Goal: Information Seeking & Learning: Check status

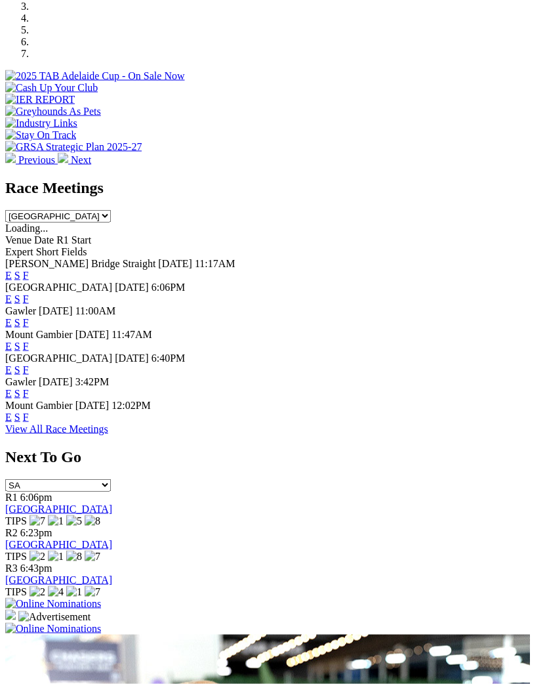
scroll to position [462, 0]
click at [12, 363] on link "E" at bounding box center [8, 368] width 7 height 11
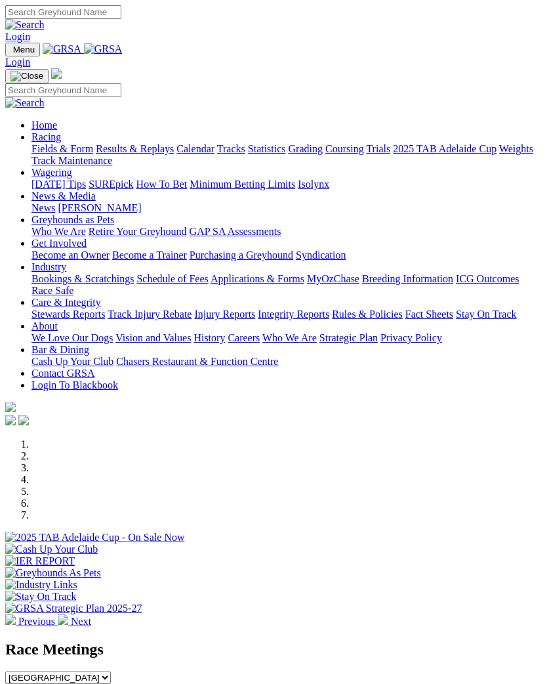
scroll to position [482, 0]
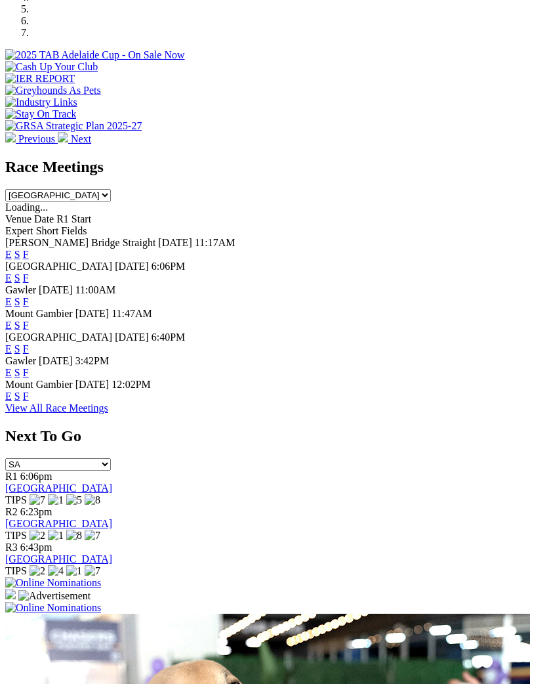
click at [29, 343] on link "F" at bounding box center [26, 348] width 6 height 11
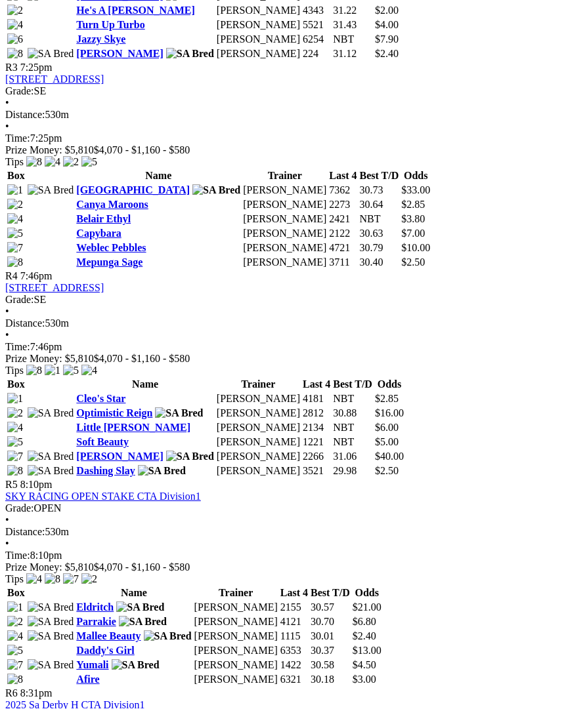
scroll to position [1088, 0]
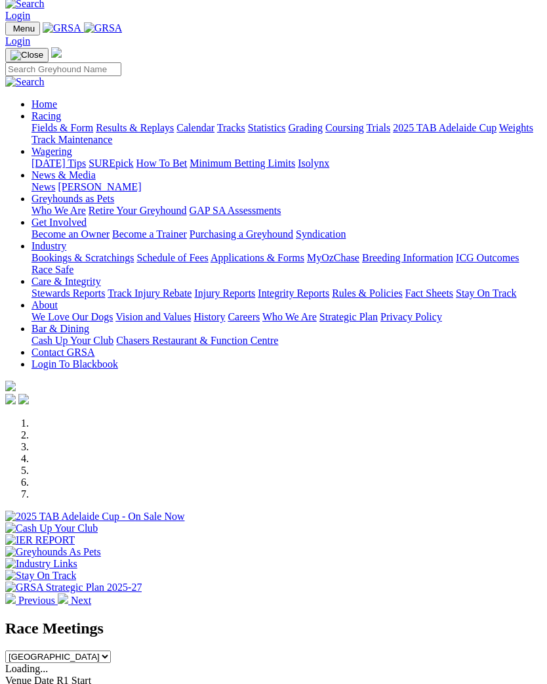
scroll to position [20, 0]
click at [10, 32] on img "Toggle navigation" at bounding box center [10, 32] width 0 height 0
click at [61, 121] on link "Racing" at bounding box center [46, 115] width 30 height 11
click at [103, 133] on link "Results & Replays" at bounding box center [135, 127] width 78 height 11
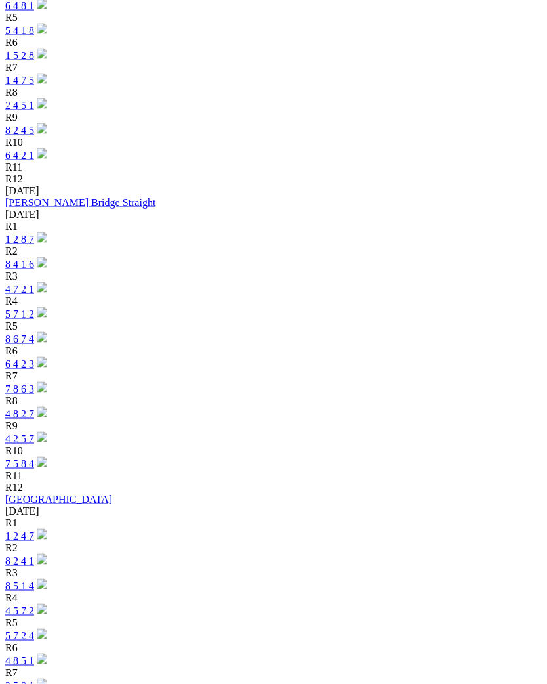
scroll to position [2936, 0]
click at [34, 529] on link "1 2 4 7" at bounding box center [19, 534] width 29 height 11
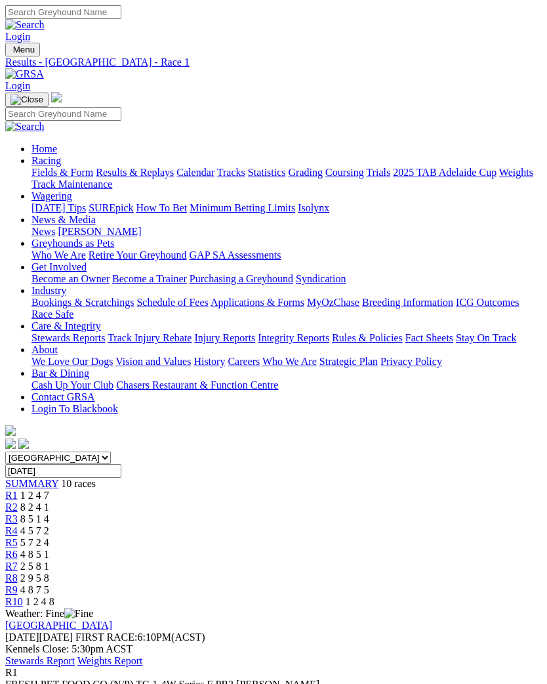
click at [18, 501] on span "R2" at bounding box center [11, 506] width 12 height 11
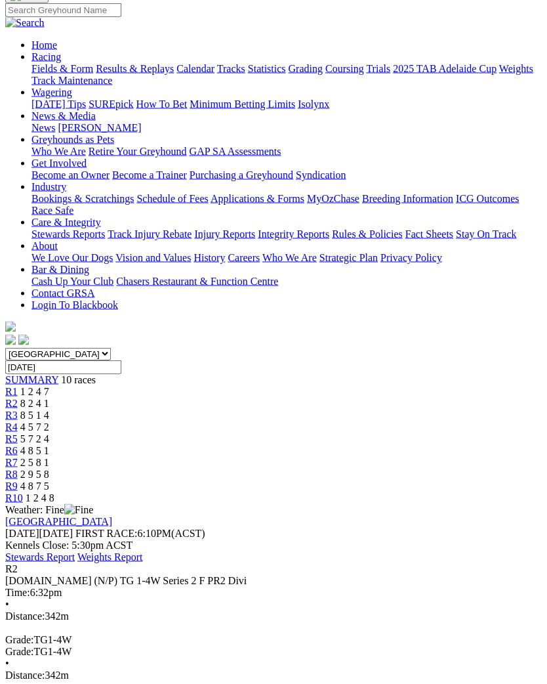
scroll to position [104, 0]
click at [49, 409] on span "8 5 1 4" at bounding box center [34, 414] width 29 height 11
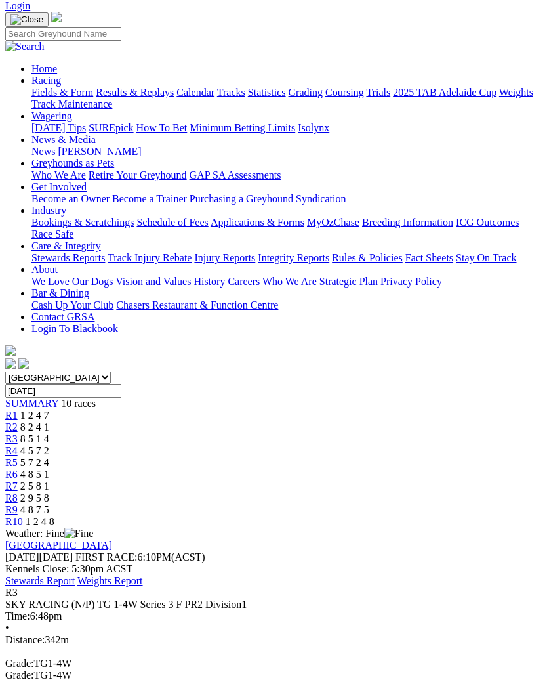
scroll to position [78, 0]
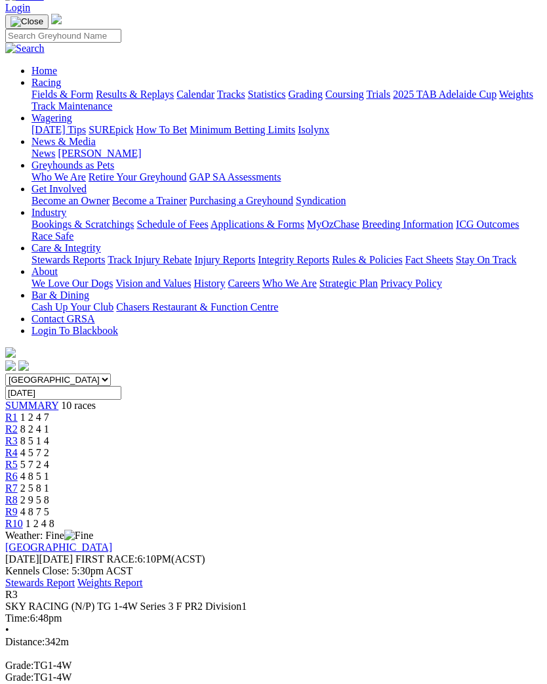
click at [18, 447] on link "R4" at bounding box center [11, 452] width 12 height 11
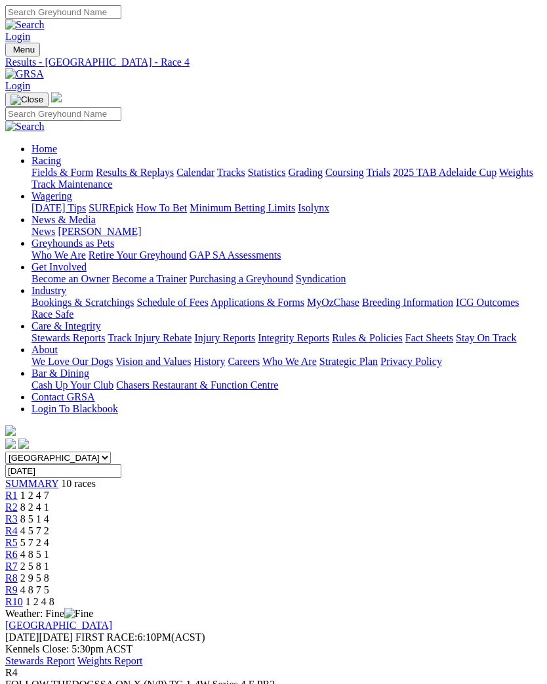
click at [18, 537] on span "R5" at bounding box center [11, 542] width 12 height 11
click at [18, 548] on span "R6" at bounding box center [11, 553] width 12 height 11
click at [18, 560] on span "R7" at bounding box center [11, 565] width 12 height 11
click at [18, 572] on span "R8" at bounding box center [11, 577] width 12 height 11
click at [18, 584] on span "R9" at bounding box center [11, 589] width 12 height 11
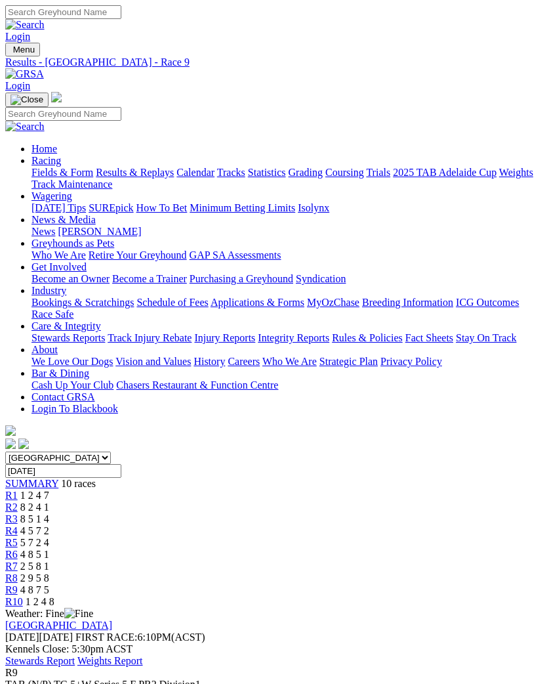
click at [23, 596] on span "R10" at bounding box center [14, 601] width 18 height 11
